Goal: Transaction & Acquisition: Subscribe to service/newsletter

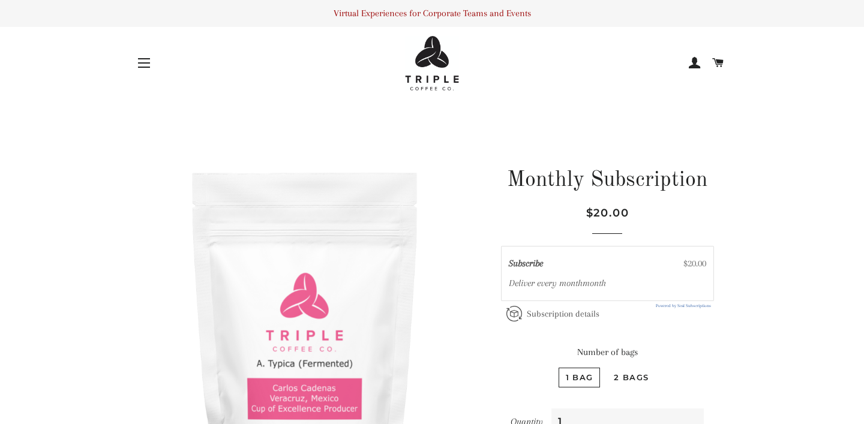
click at [626, 377] on label "2 bags" at bounding box center [630, 378] width 49 height 20
click at [605, 366] on bags "2 bags" at bounding box center [605, 366] width 1 height 1
radio bags "true"
